Goal: Information Seeking & Learning: Learn about a topic

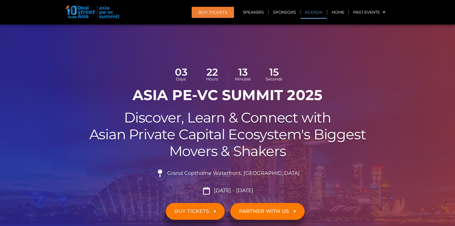
scroll to position [345, 0]
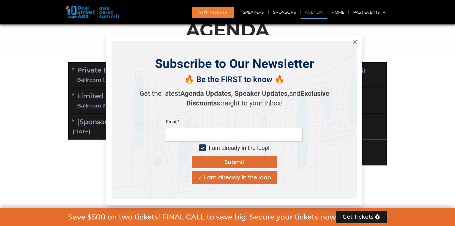
click at [271, 136] on input "email" at bounding box center [234, 135] width 137 height 14
click at [235, 179] on div "✓ I am already in the loop" at bounding box center [234, 178] width 73 height 6
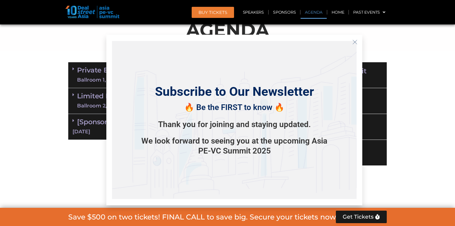
click at [354, 42] on icon "Close" at bounding box center [354, 42] width 5 height 5
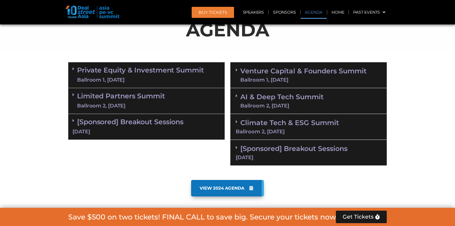
click at [117, 71] on link "Private Equity & Investment Summit Ballroom 1, 10 Sept" at bounding box center [140, 75] width 127 height 17
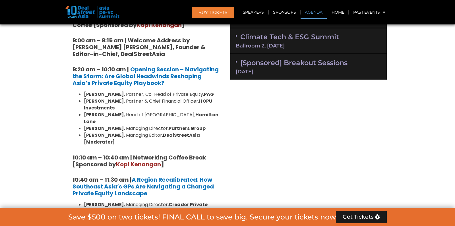
scroll to position [432, 0]
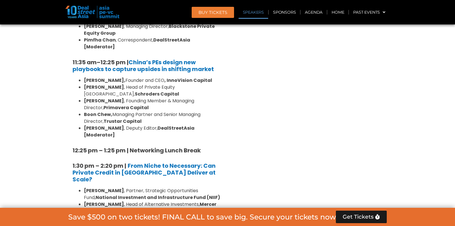
scroll to position [652, 0]
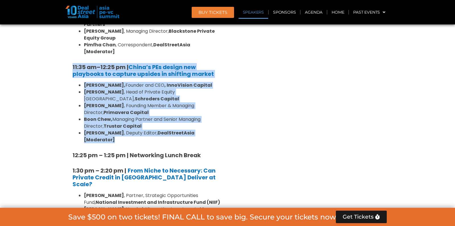
drag, startPoint x: 68, startPoint y: 35, endPoint x: 214, endPoint y: 98, distance: 159.3
copy div "11:35 am – 12:25 pm | China’s PEs design new playbooks to capture upsides in sh…"
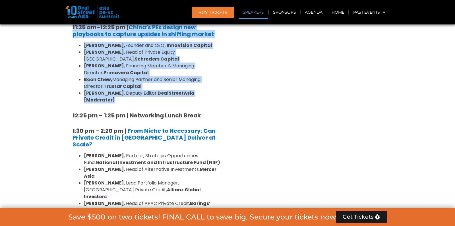
scroll to position [695, 0]
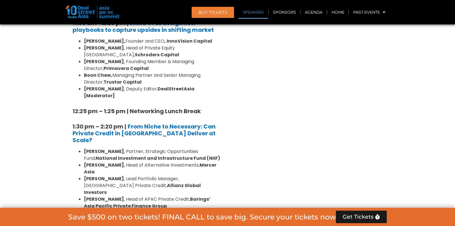
click at [273, 144] on div "Venture Capital & Founders​ Summit Ballroom 1, 11 Sept 8:00 am – 9:00 am | Regi…" at bounding box center [309, 198] width 162 height 981
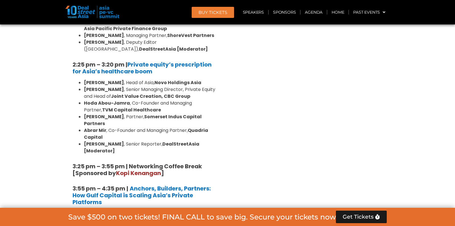
scroll to position [875, 0]
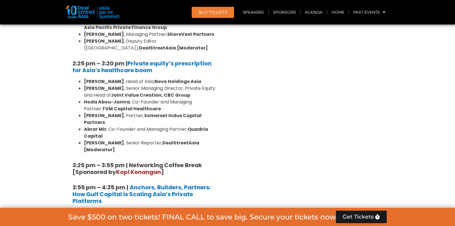
click at [251, 114] on div "Venture Capital & Founders​ Summit Ballroom 1, 11 Sept 8:00 am – 9:00 am | Regi…" at bounding box center [309, 19] width 162 height 981
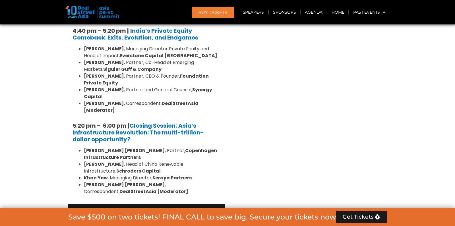
scroll to position [1132, 0]
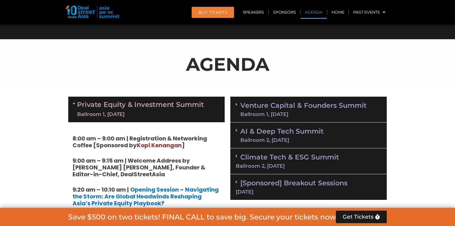
scroll to position [313, 0]
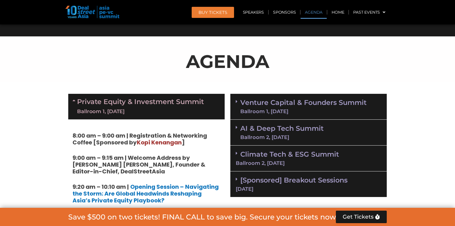
click at [304, 104] on link "Venture Capital & Founders​ Summit Ballroom 1, 11 Sept" at bounding box center [303, 106] width 126 height 15
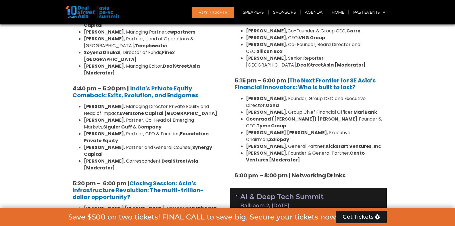
scroll to position [1069, 0]
click at [290, 193] on link "AI & Deep Tech Summit Ballroom 2, 11 Sept" at bounding box center [281, 200] width 83 height 15
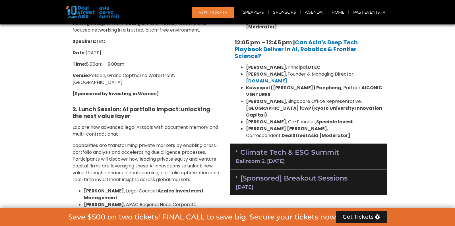
scroll to position [1429, 0]
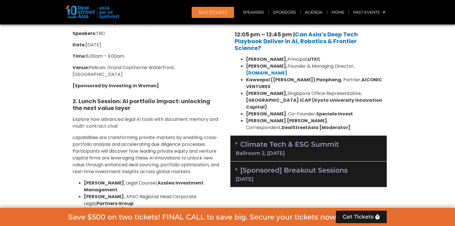
click at [237, 167] on icon at bounding box center [237, 169] width 2 height 5
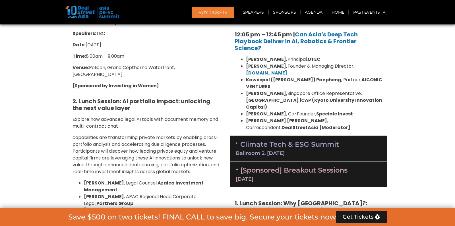
click at [236, 136] on div "Climate Tech & ESG Summit Ballroom 2, 11 Sept" at bounding box center [308, 149] width 156 height 26
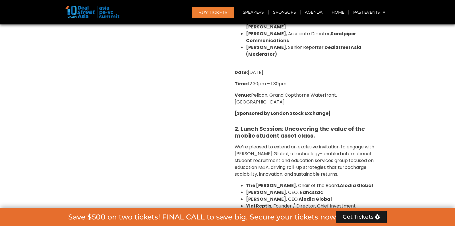
scroll to position [2280, 0]
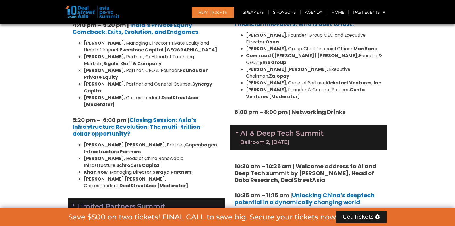
scroll to position [1135, 0]
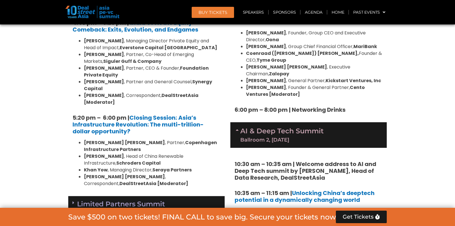
click at [75, 201] on span at bounding box center [75, 203] width 5 height 5
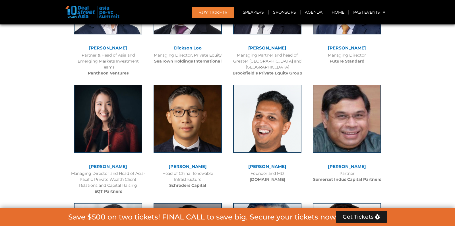
scroll to position [3964, 0]
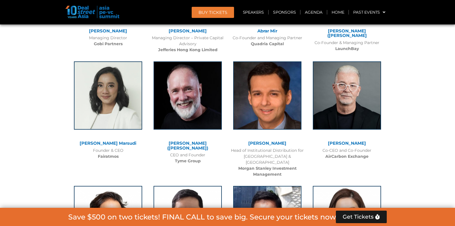
scroll to position [5809, 0]
